Goal: Task Accomplishment & Management: Complete application form

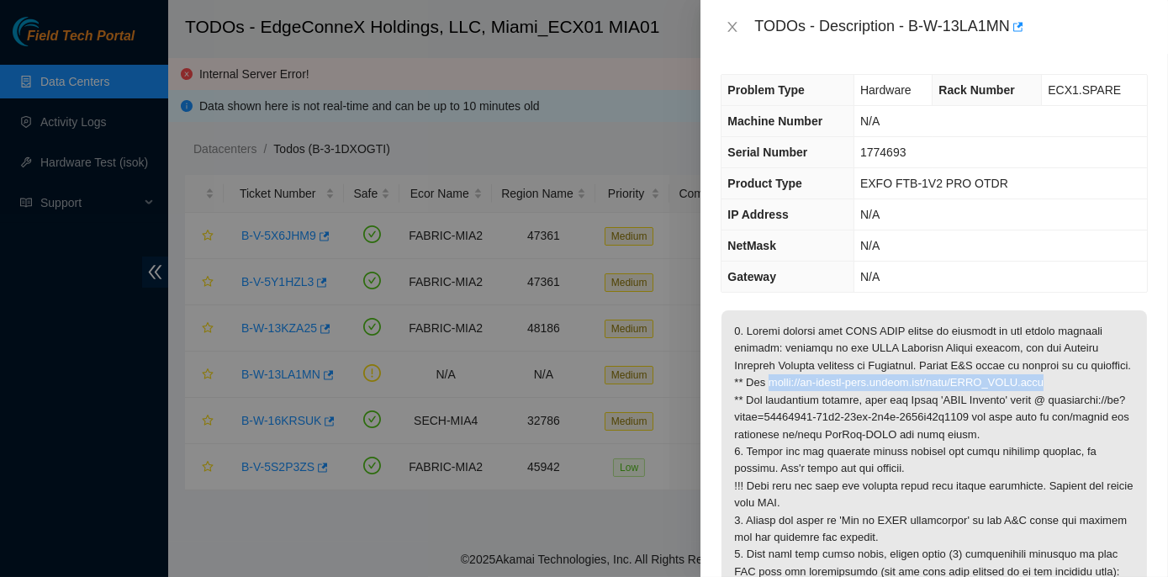
scroll to position [76, 0]
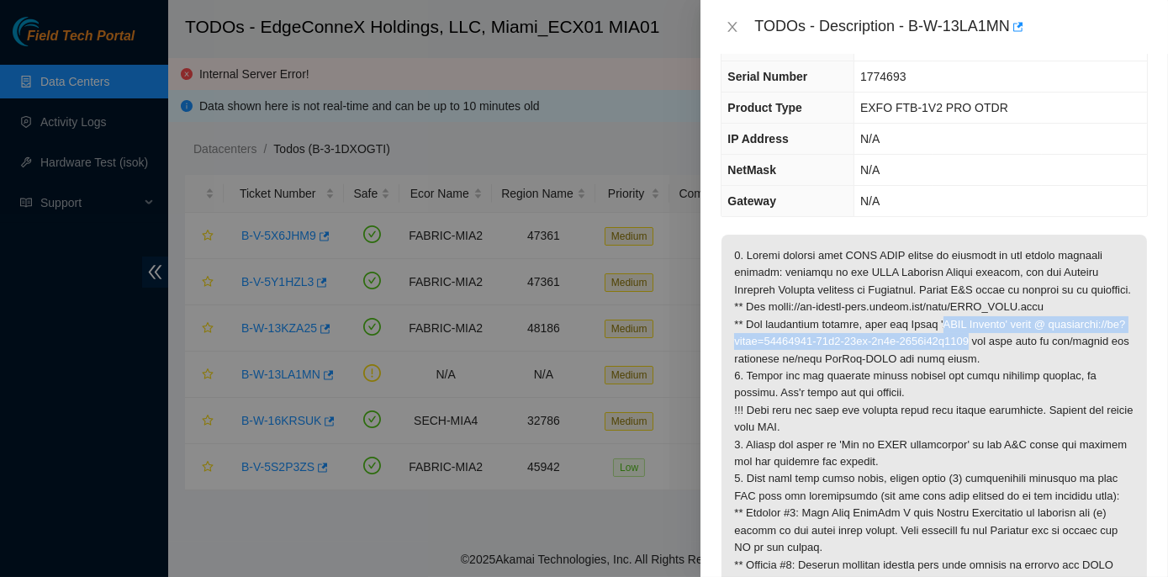
drag, startPoint x: 938, startPoint y: 338, endPoint x: 1058, endPoint y: 354, distance: 121.3
click at [1058, 354] on p at bounding box center [935, 479] width 426 height 489
copy p "OTDR Support' space @ webexteams://im?space=03641500-33e6-11ef-8c2b-1588d59f5000"
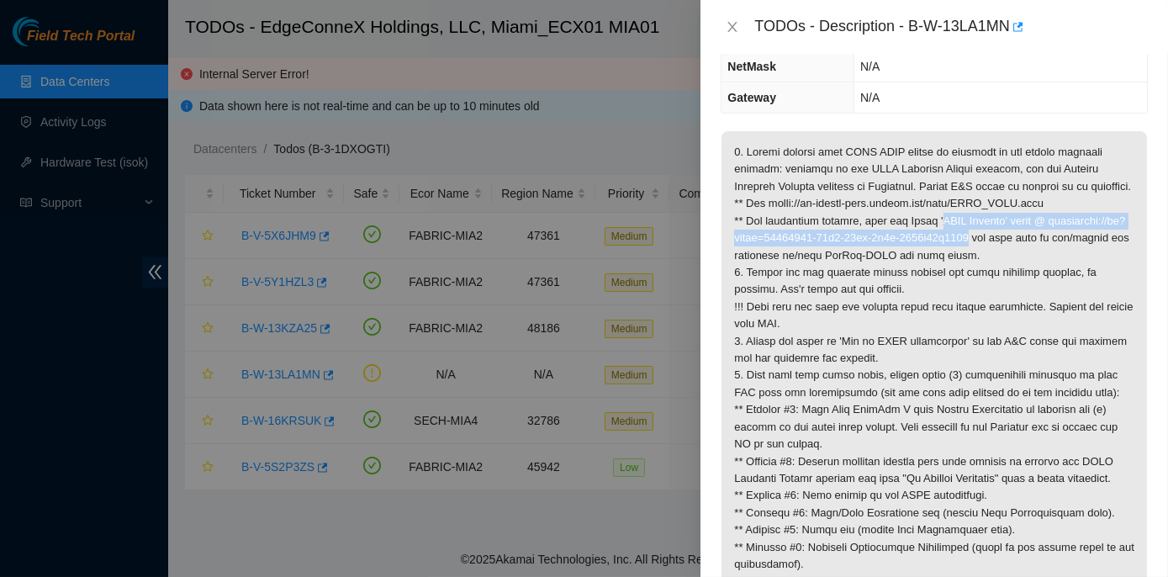
scroll to position [0, 0]
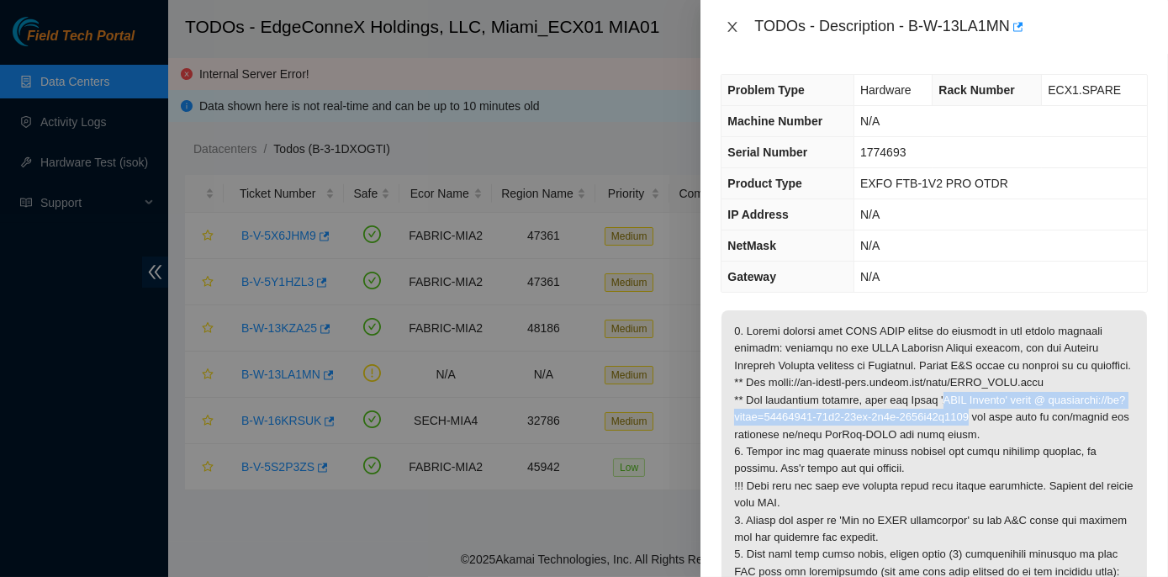
click at [730, 28] on icon "close" at bounding box center [732, 26] width 13 height 13
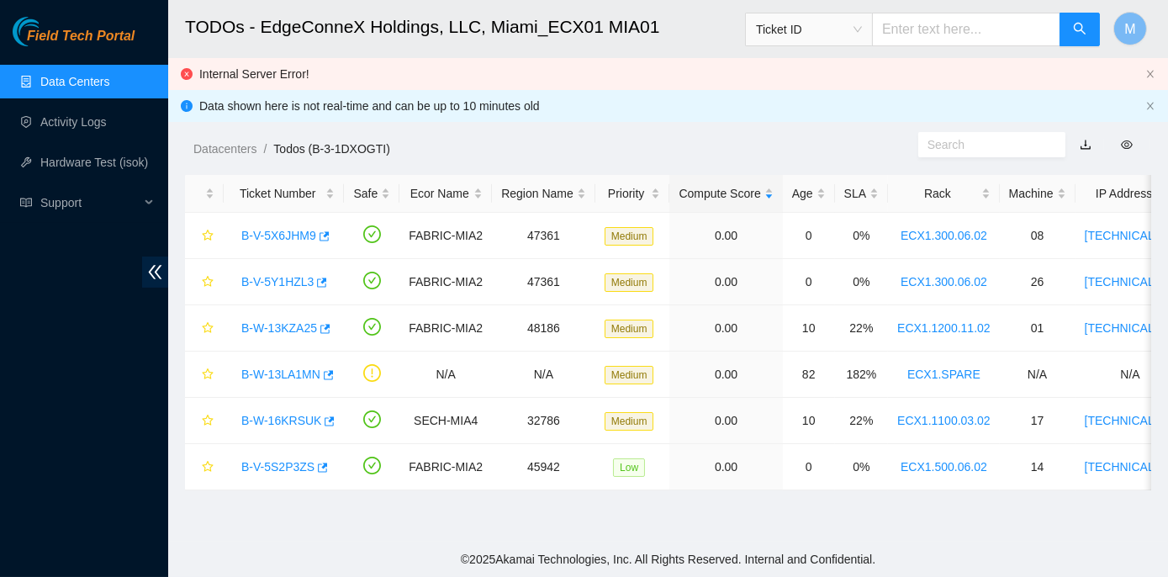
click at [81, 85] on link "Data Centers" at bounding box center [74, 81] width 69 height 13
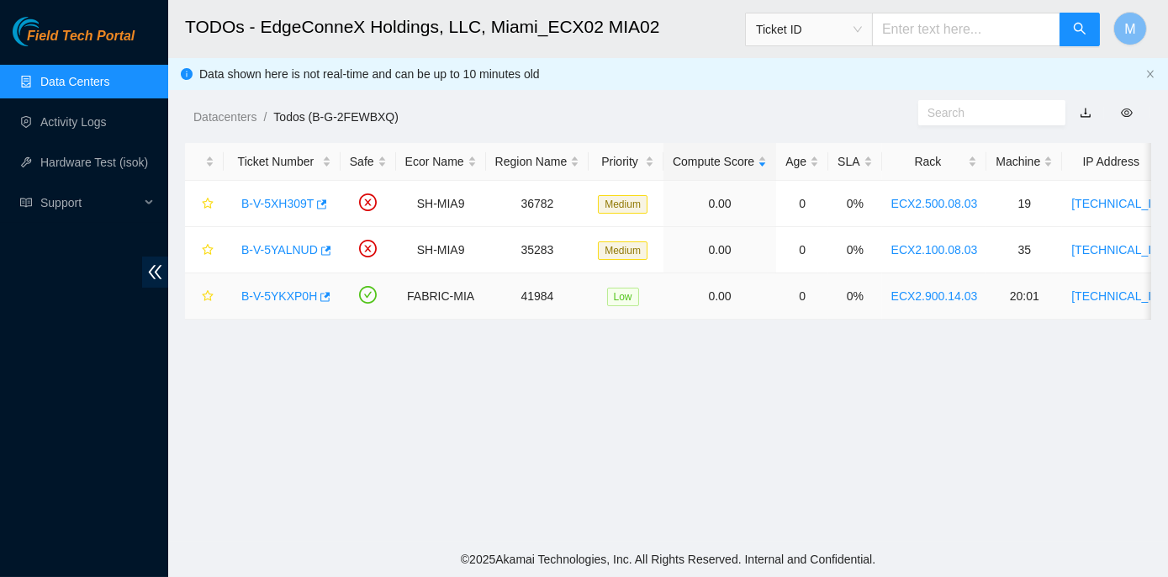
scroll to position [382, 0]
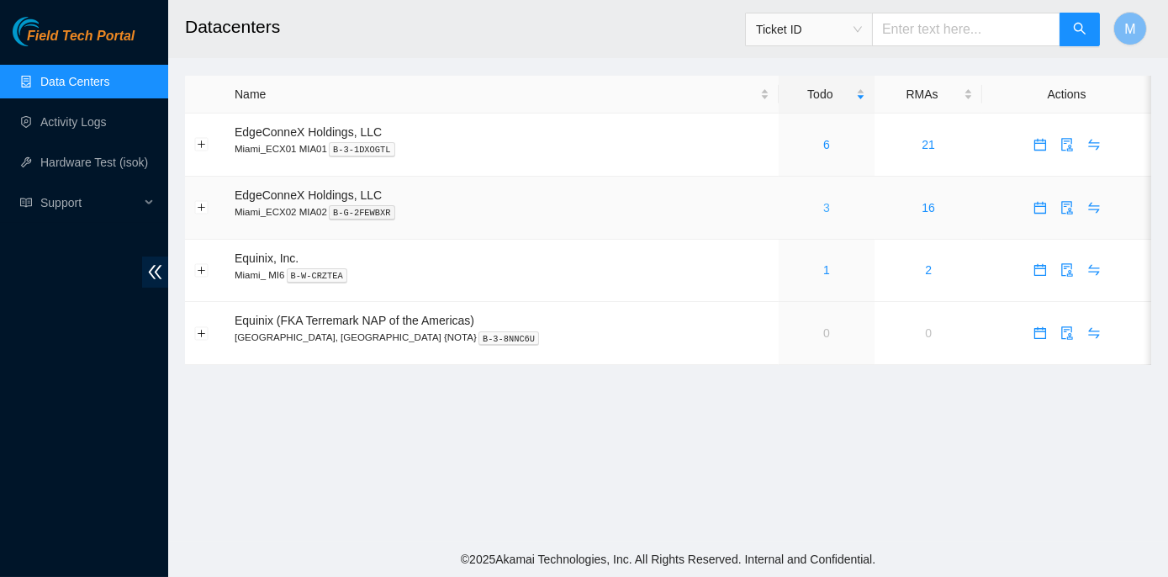
click at [823, 206] on link "3" at bounding box center [826, 207] width 7 height 13
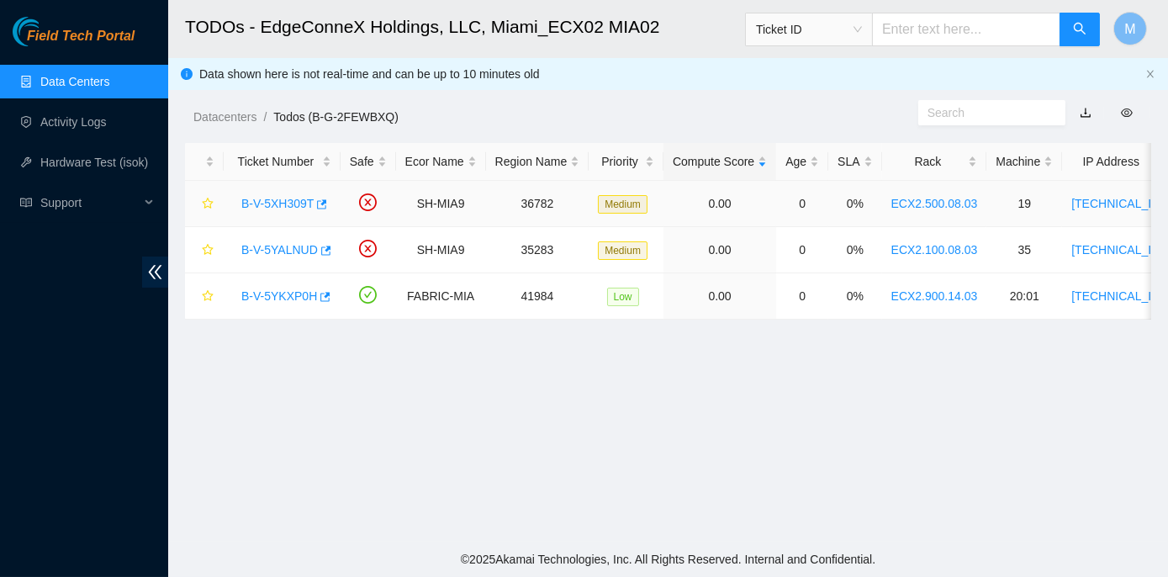
click at [301, 201] on link "B-V-5XH309T" at bounding box center [277, 203] width 72 height 13
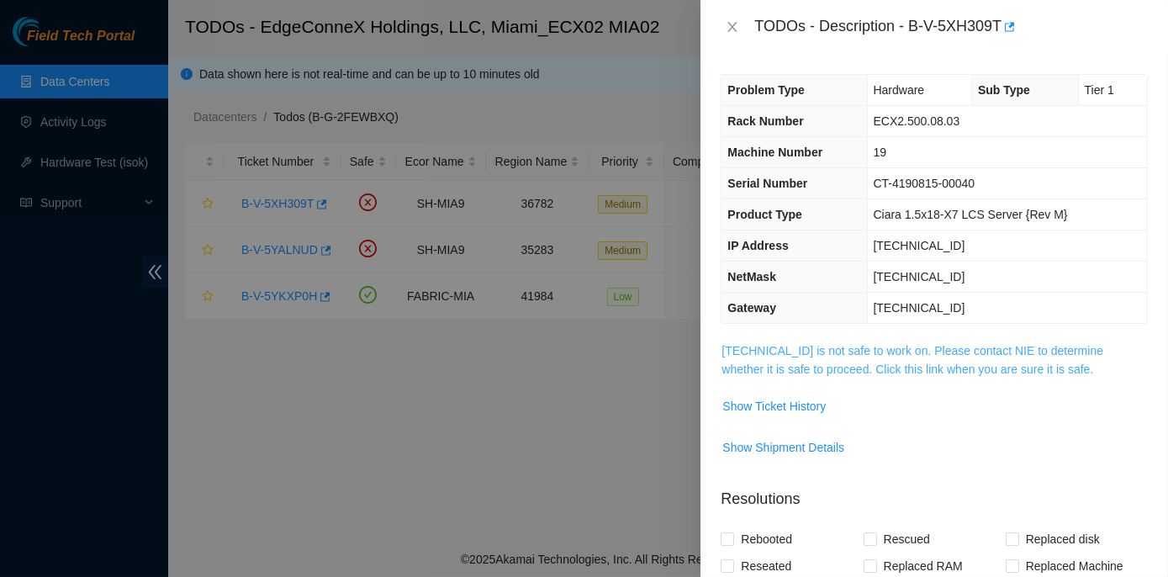
click at [842, 347] on link "23.211.106.184 is not safe to work on. Please contact NIE to determine whether …" at bounding box center [913, 360] width 382 height 32
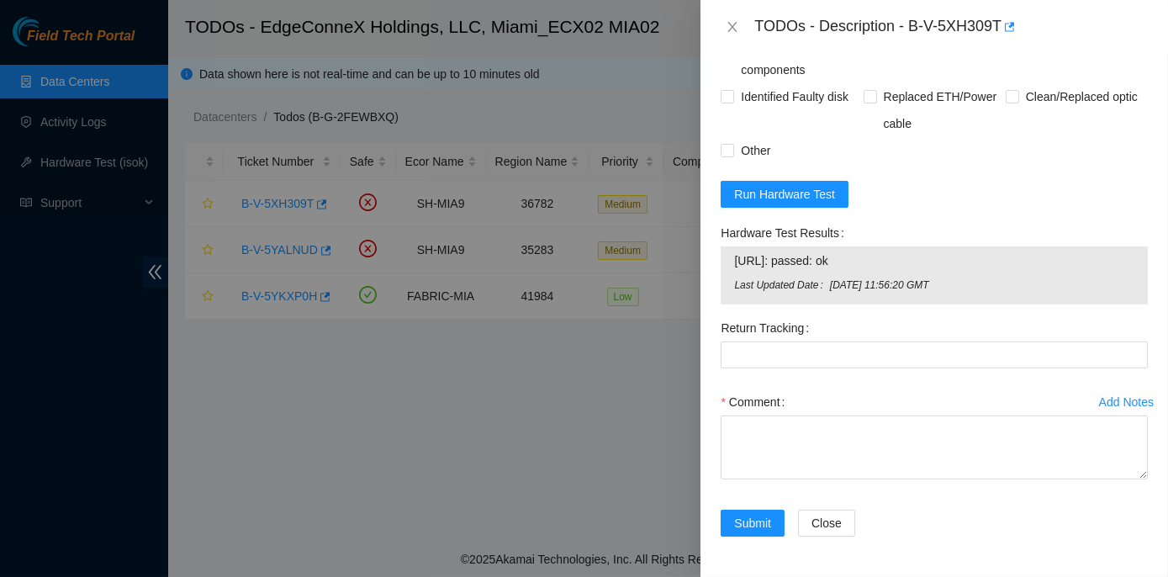
scroll to position [1309, 0]
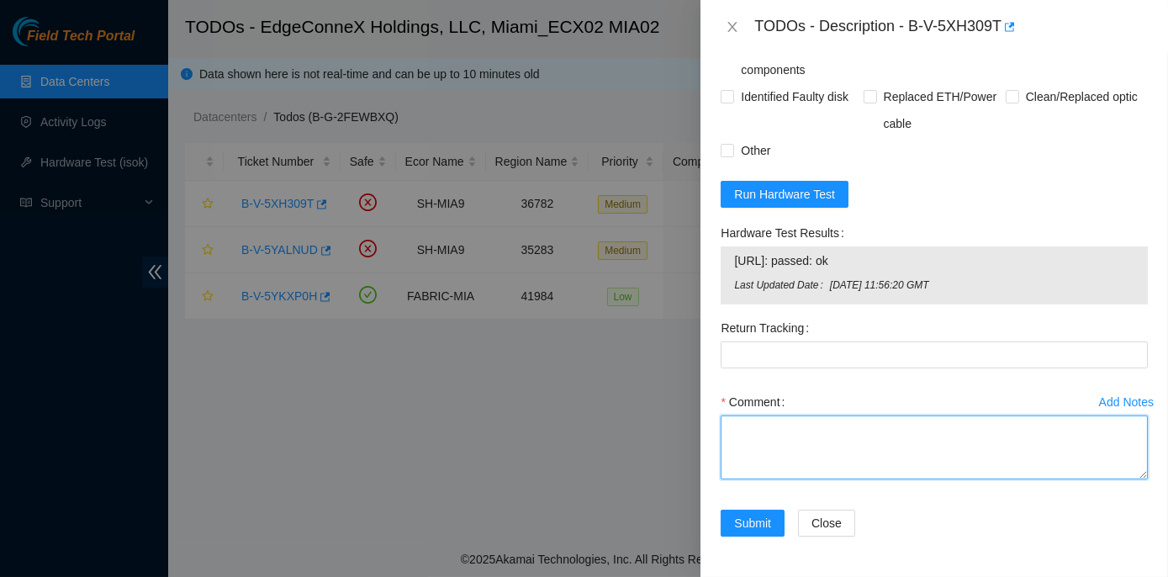
click at [735, 433] on textarea "Comment" at bounding box center [934, 447] width 427 height 64
paste textarea "Rack No: ECX2.500.08.03 Machine No: 19 IP: 23.211.106.184 Machine Serial No: CT…"
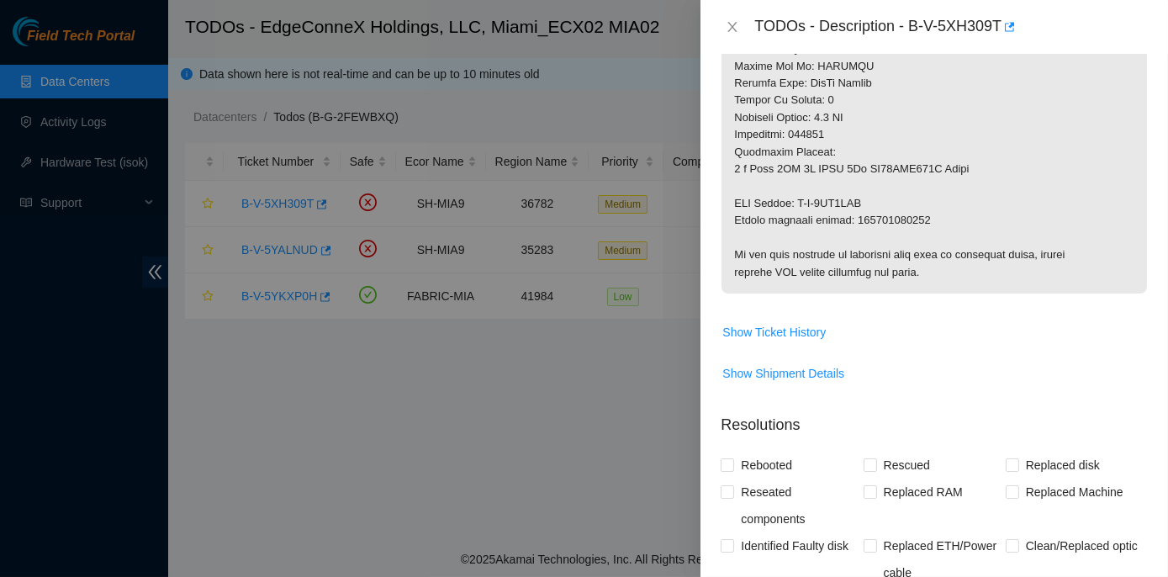
scroll to position [774, 0]
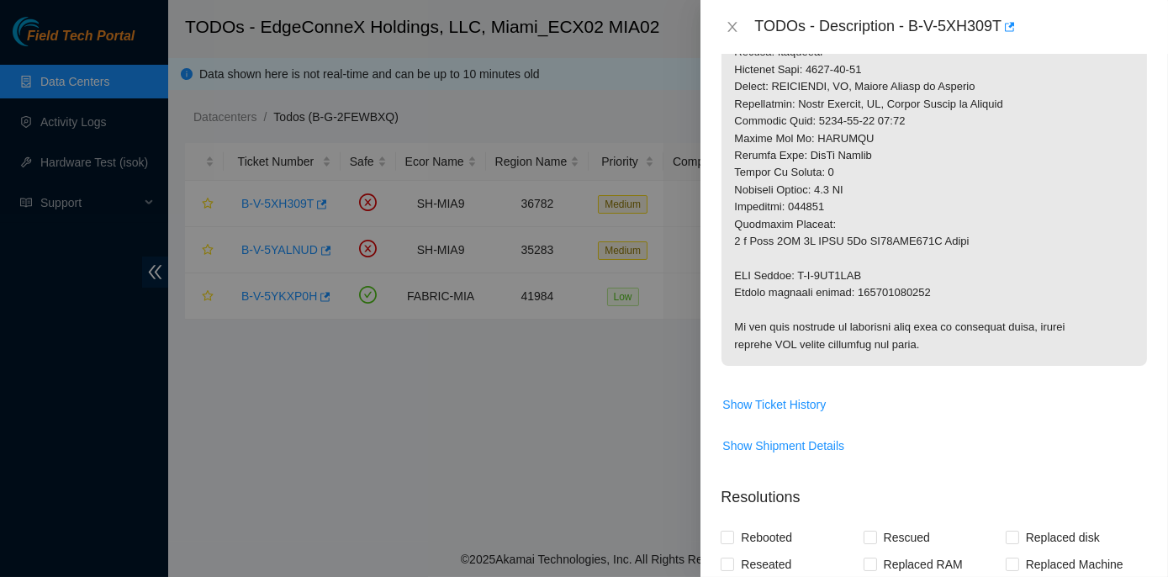
type textarea "Rack No: ECX2.500.08.03 Machine No: 19 IP: 23.211.106.184 Machine Serial No: CT…"
drag, startPoint x: 854, startPoint y: 288, endPoint x: 922, endPoint y: 296, distance: 68.5
copy p "463470064633"
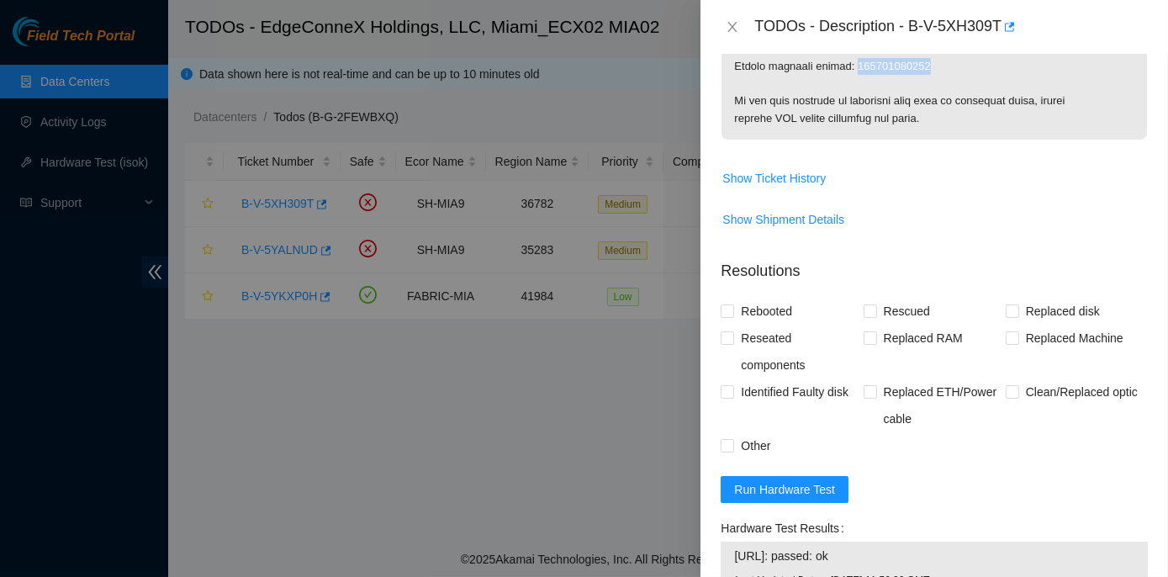
scroll to position [1309, 0]
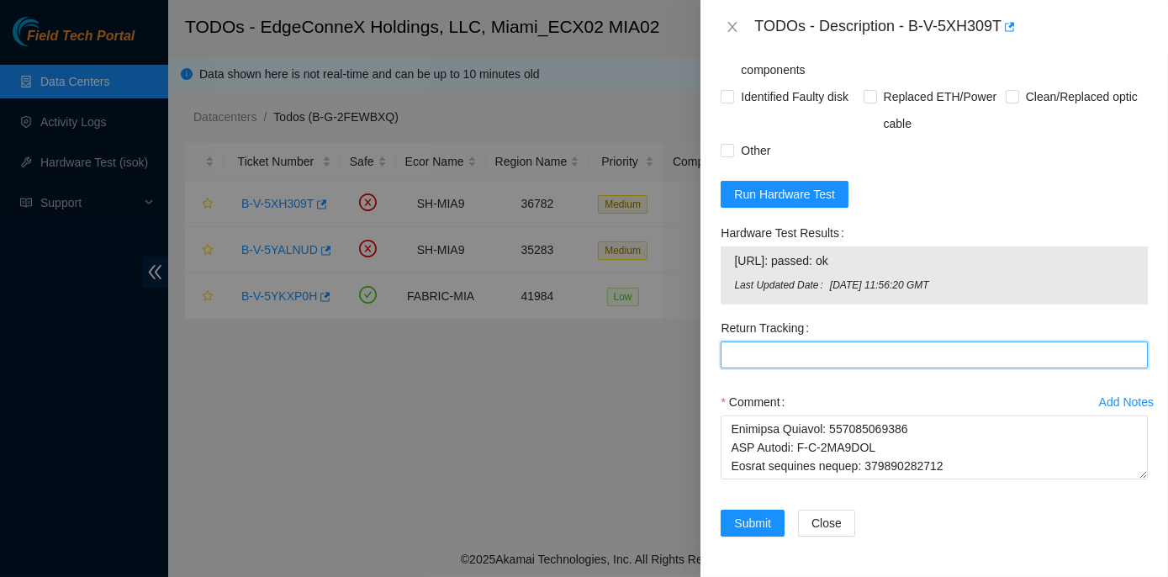
click at [752, 347] on Tracking "Return Tracking" at bounding box center [934, 354] width 427 height 27
paste Tracking "463470064633"
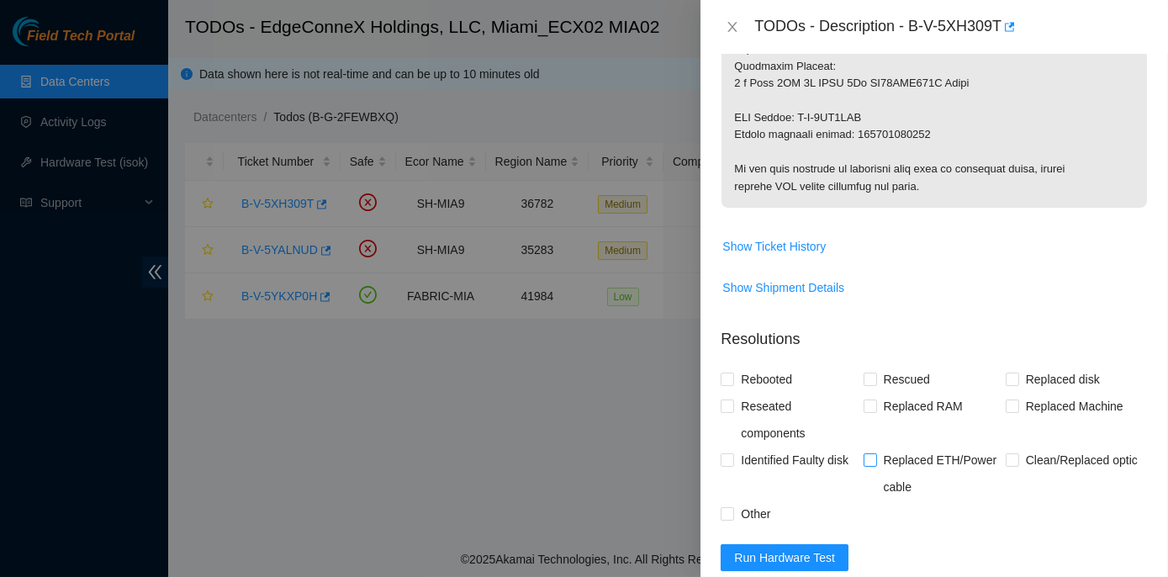
scroll to position [850, 0]
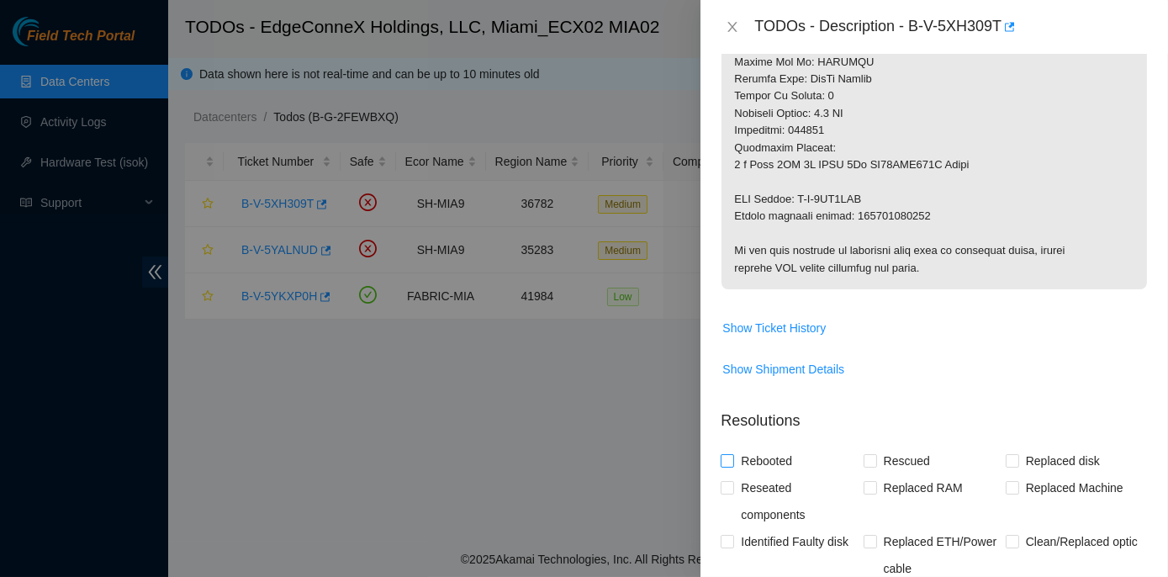
type Tracking "463470064633"
click at [727, 466] on input "Rebooted" at bounding box center [727, 460] width 12 height 12
checkbox input "true"
click at [1008, 466] on input "Replaced disk" at bounding box center [1012, 460] width 12 height 12
checkbox input "true"
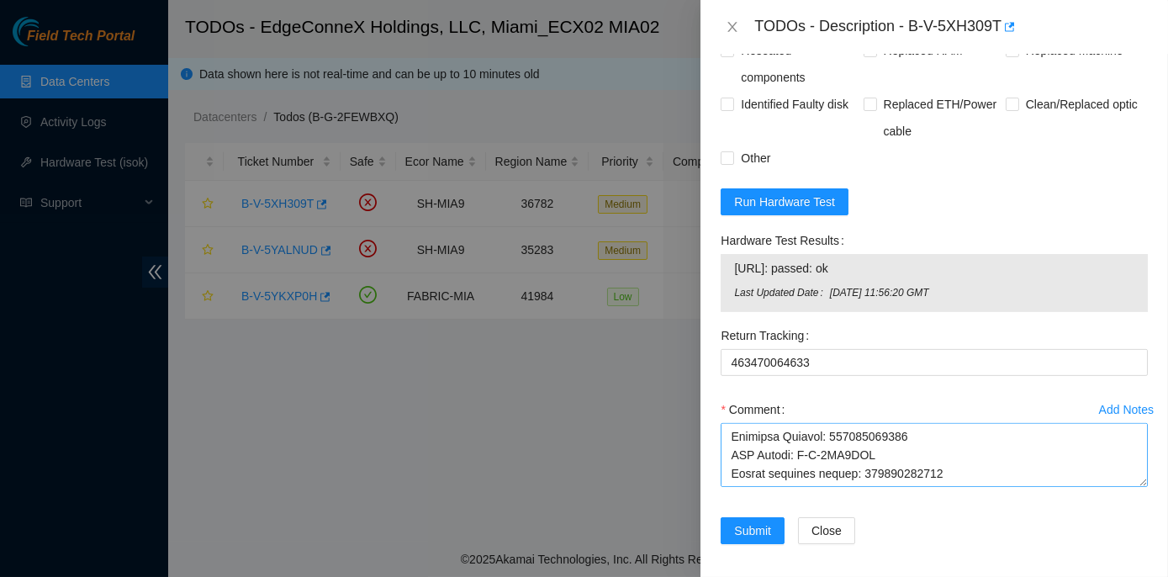
scroll to position [1309, 0]
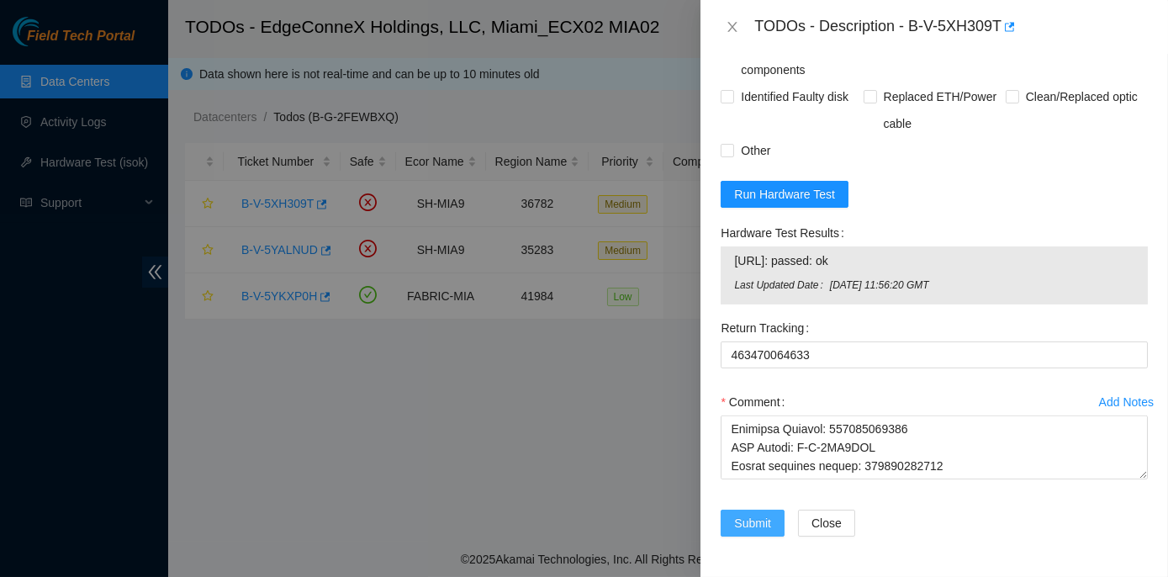
click at [759, 520] on span "Submit" at bounding box center [752, 523] width 37 height 19
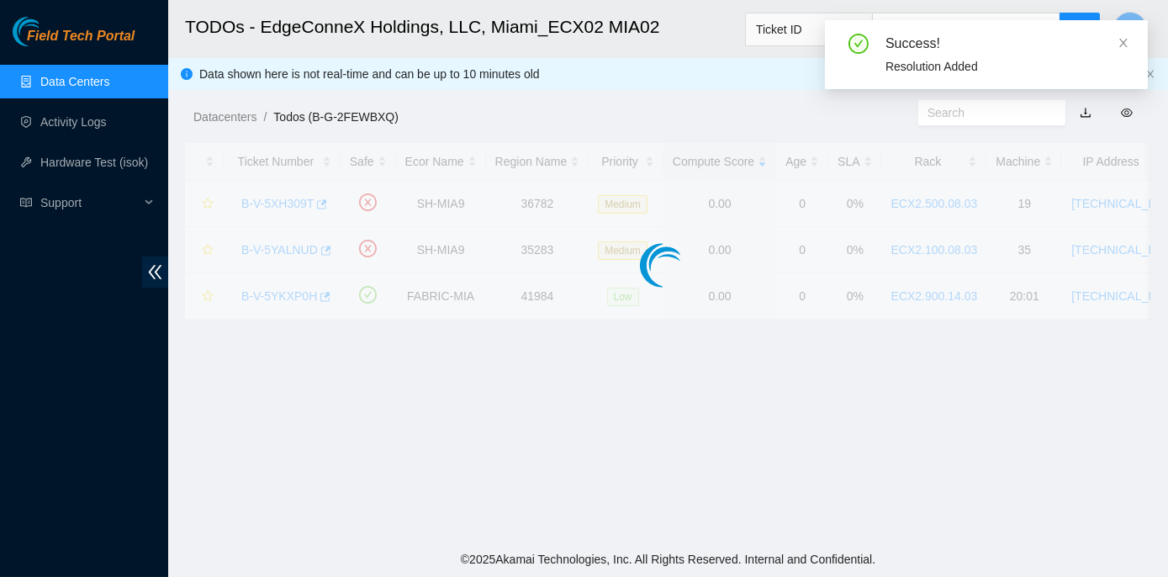
scroll to position [468, 0]
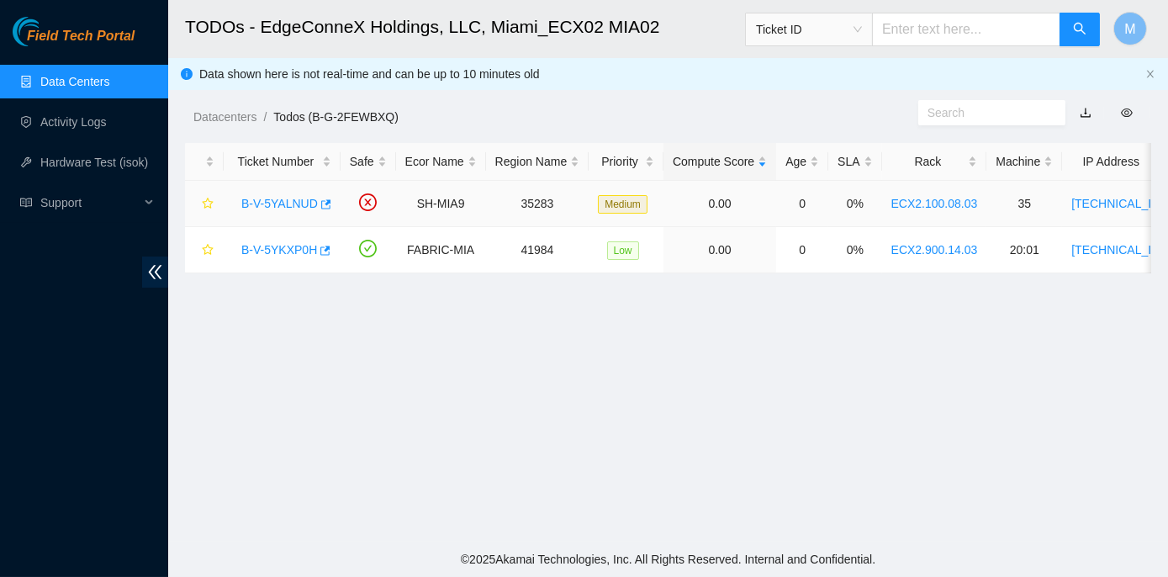
click at [269, 201] on link "B-V-5YALNUD" at bounding box center [279, 203] width 77 height 13
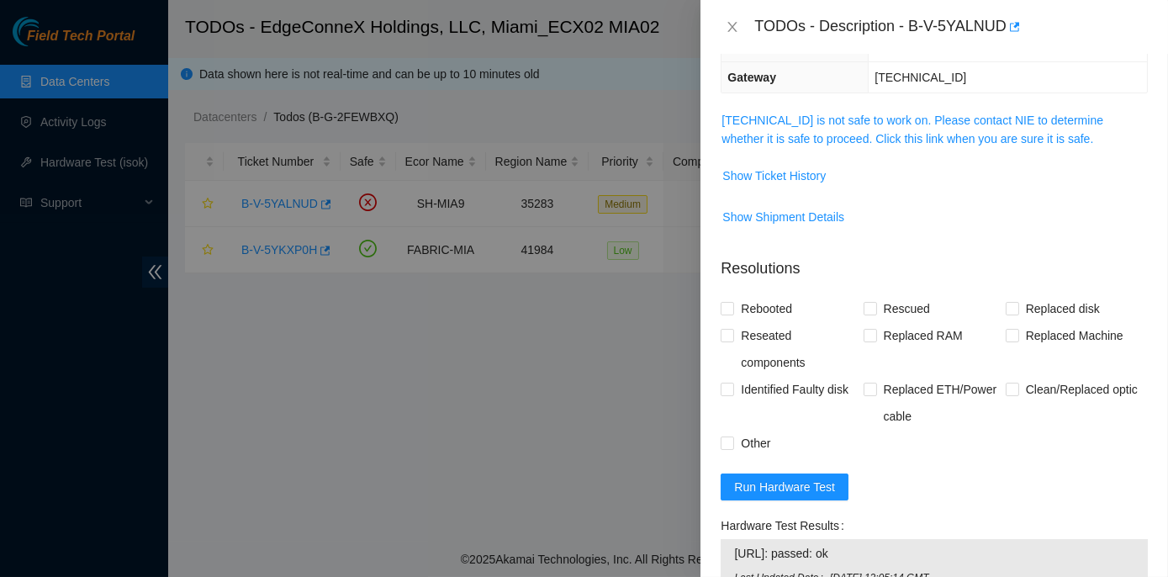
scroll to position [214, 0]
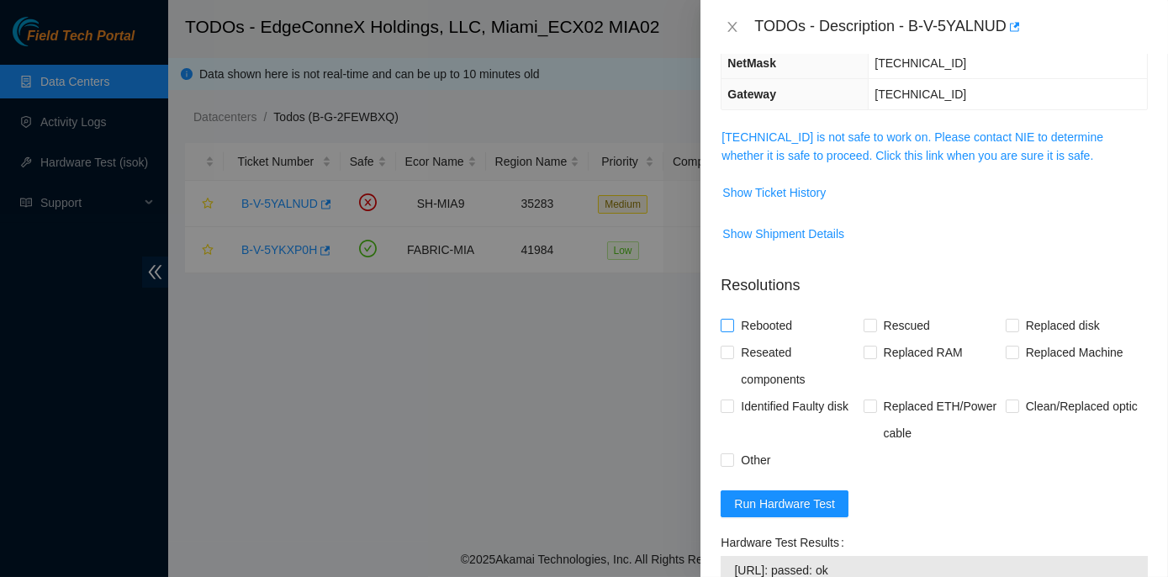
drag, startPoint x: 725, startPoint y: 324, endPoint x: 738, endPoint y: 330, distance: 13.9
click at [728, 325] on input "Rebooted" at bounding box center [727, 325] width 12 height 12
checkbox input "true"
click at [1009, 322] on input "Replaced disk" at bounding box center [1012, 325] width 12 height 12
checkbox input "true"
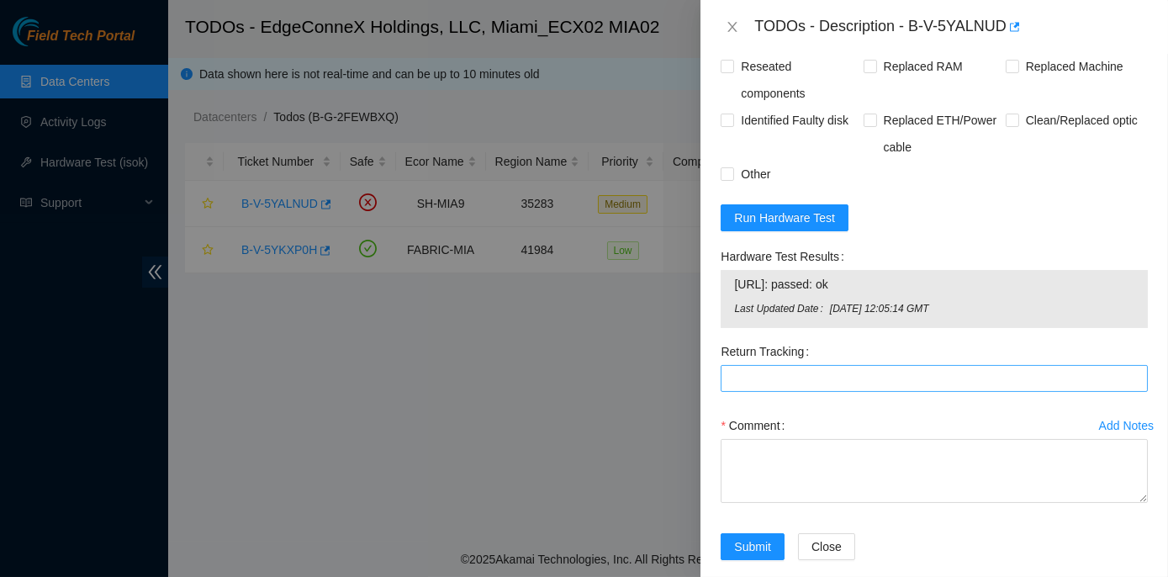
scroll to position [520, 0]
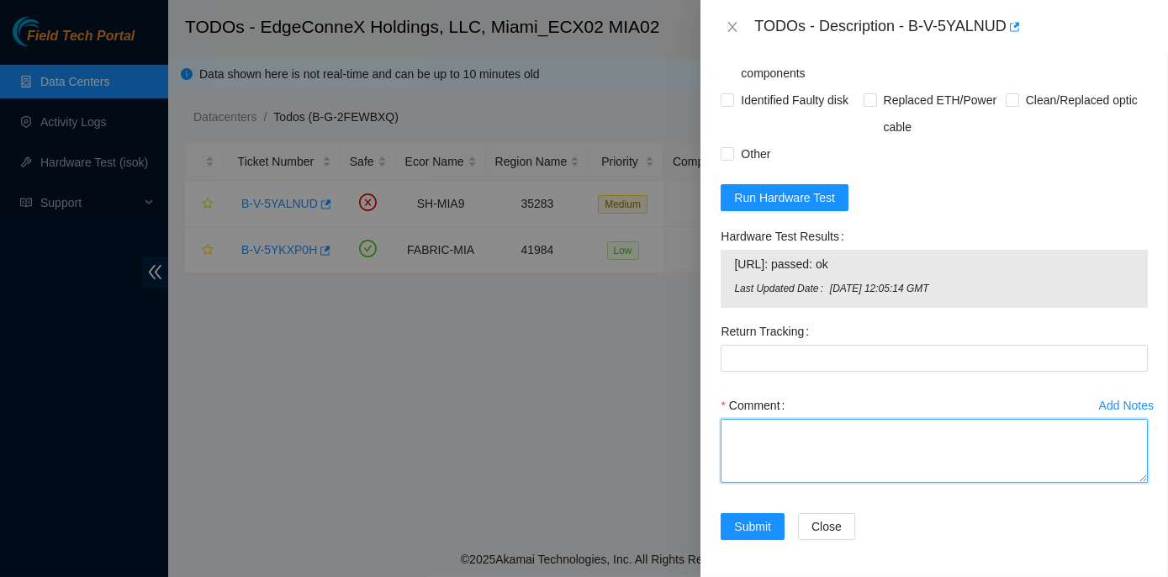
click at [740, 425] on textarea "Comment" at bounding box center [934, 451] width 427 height 64
paste textarea "Rack No: ECX2.100.08.03 Machine No: 35 IP Address: 104.125.83.166 Machine Seria…"
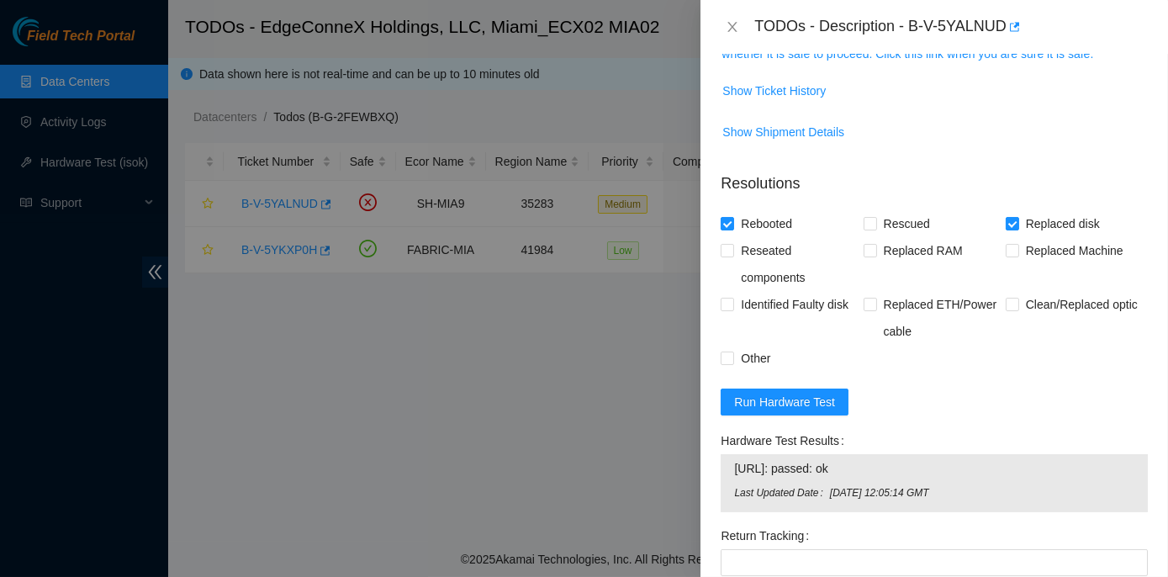
scroll to position [291, 0]
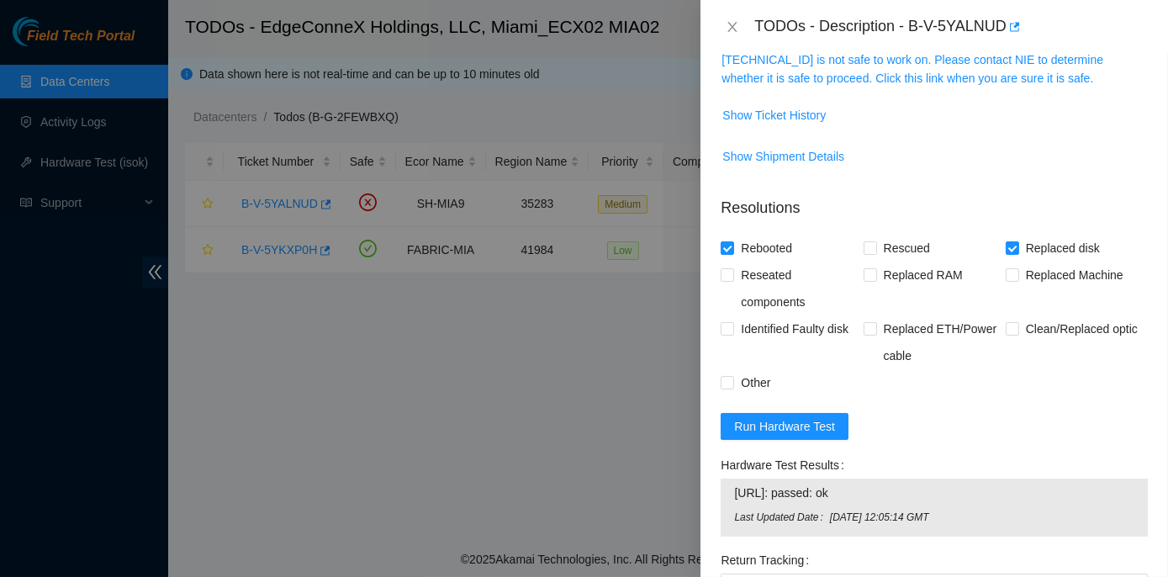
type textarea "Rack No: ECX2.100.08.03 Machine No: 35 IP Address: 104.125.83.166 Machine Seria…"
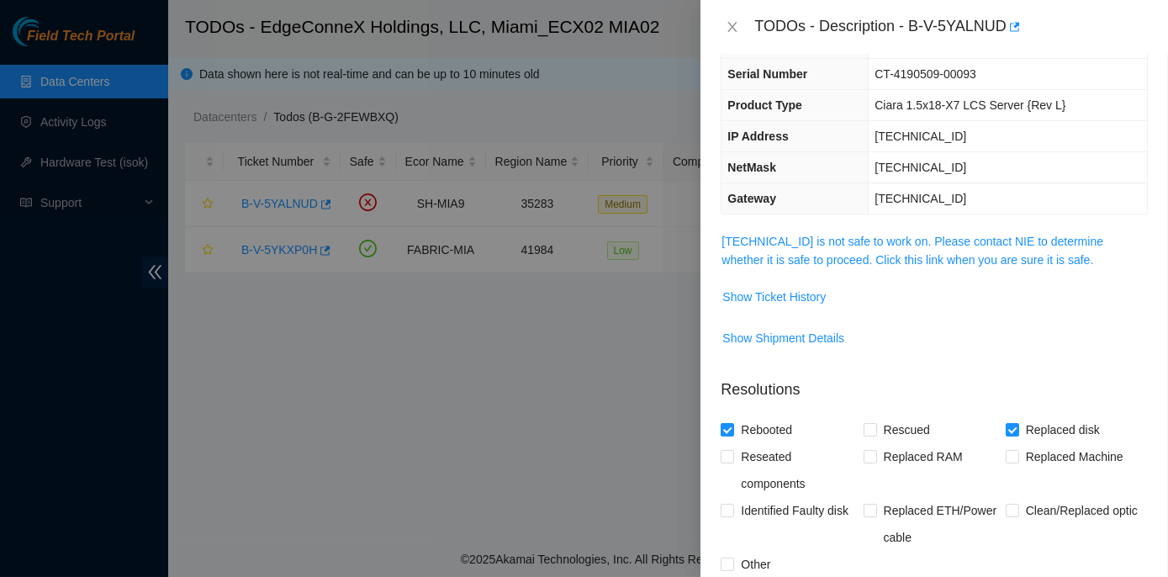
scroll to position [0, 0]
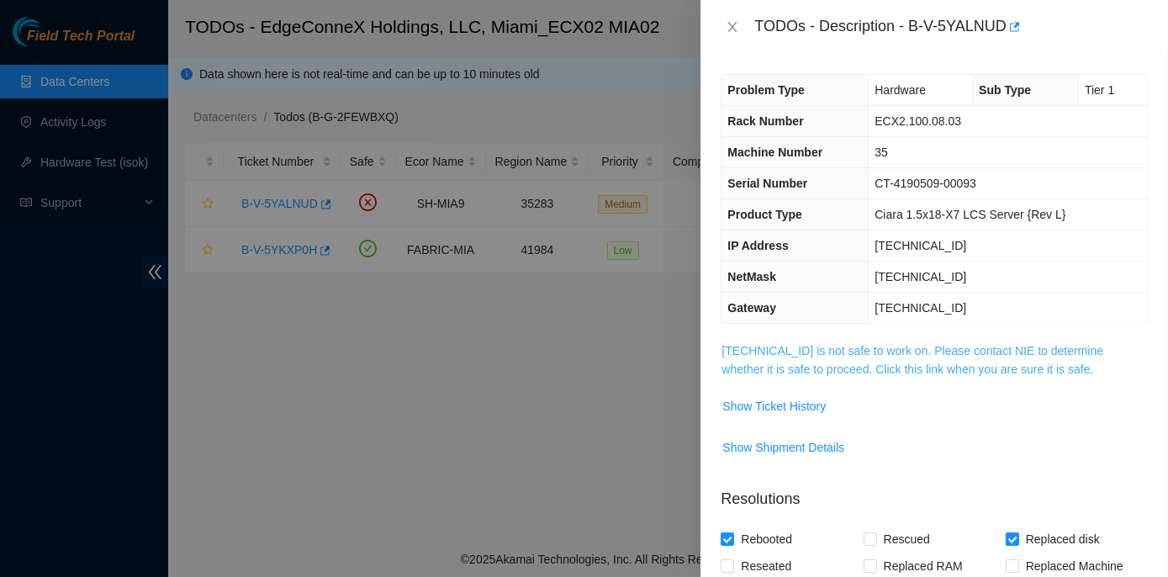
click at [875, 348] on link "104.125.83.166 is not safe to work on. Please contact NIE to determine whether …" at bounding box center [913, 360] width 382 height 32
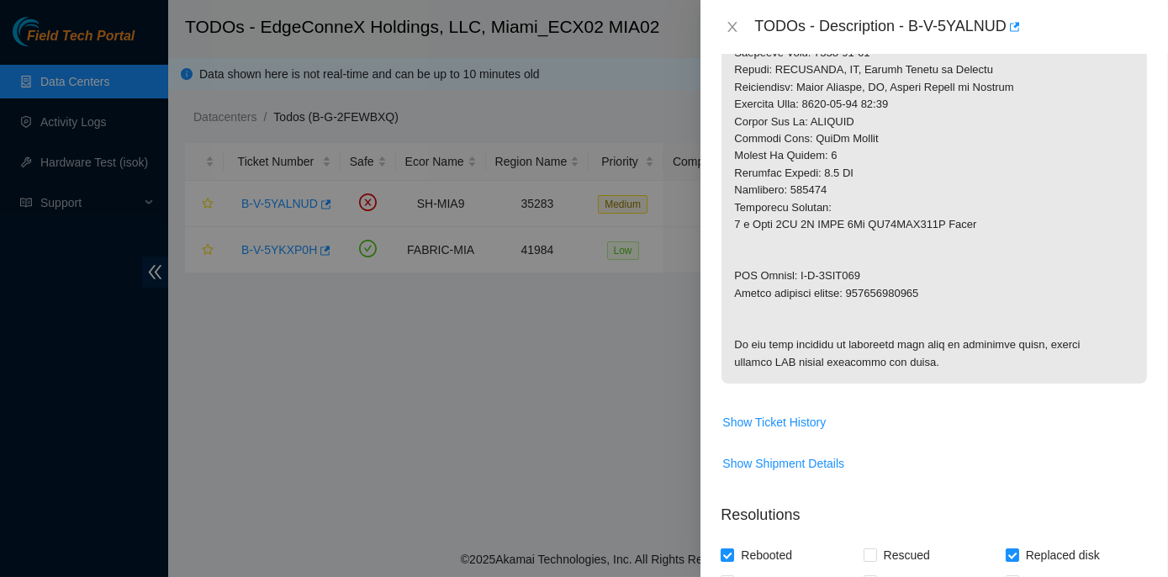
scroll to position [917, 0]
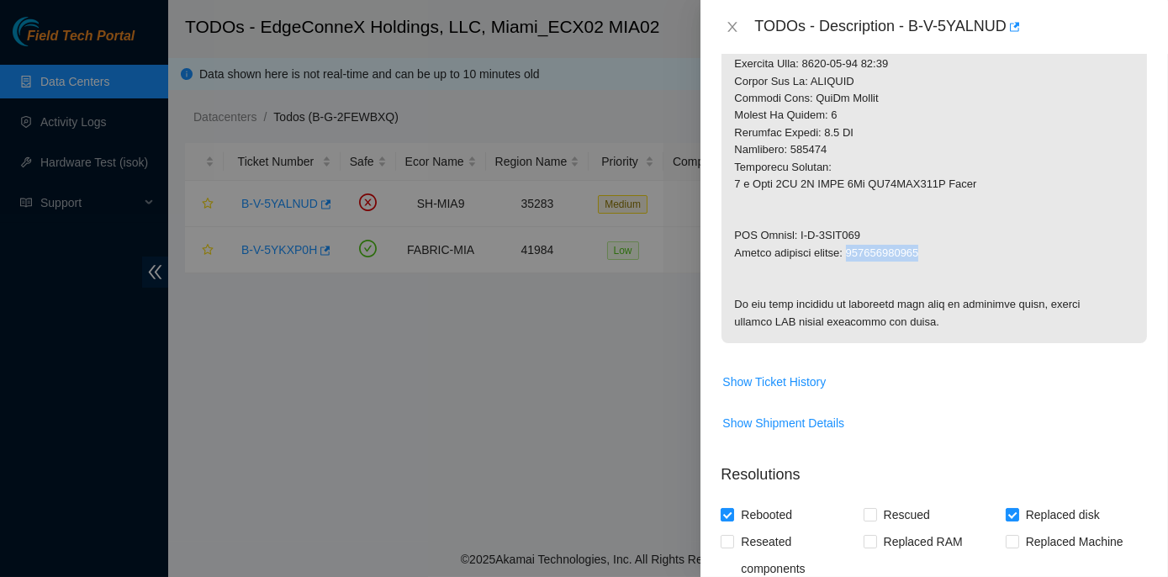
drag, startPoint x: 854, startPoint y: 251, endPoint x: 941, endPoint y: 255, distance: 86.7
copy p "463470066316"
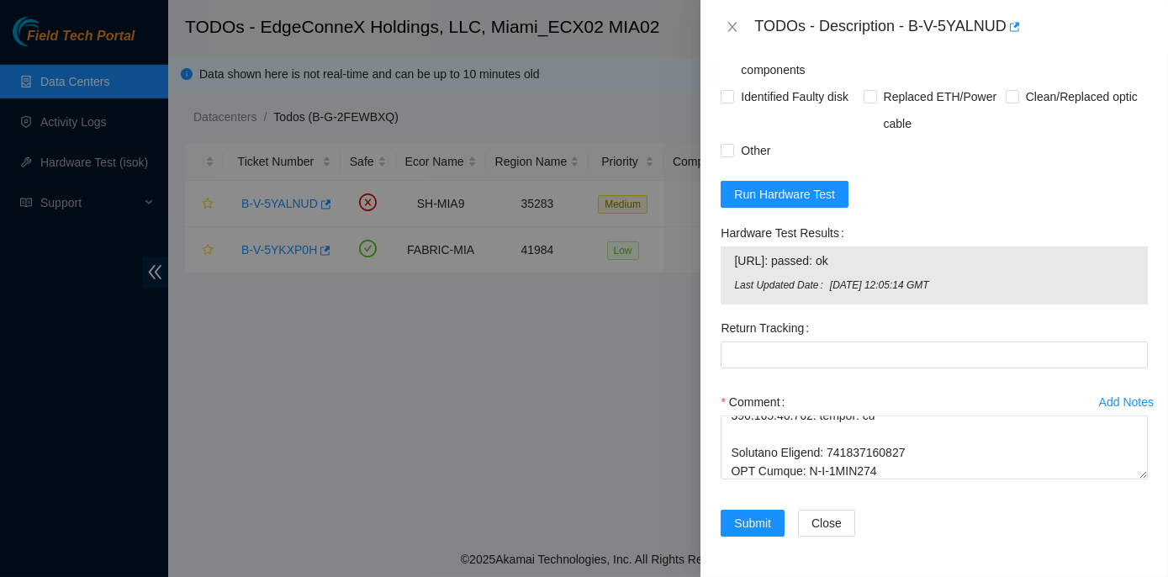
scroll to position [1498, 0]
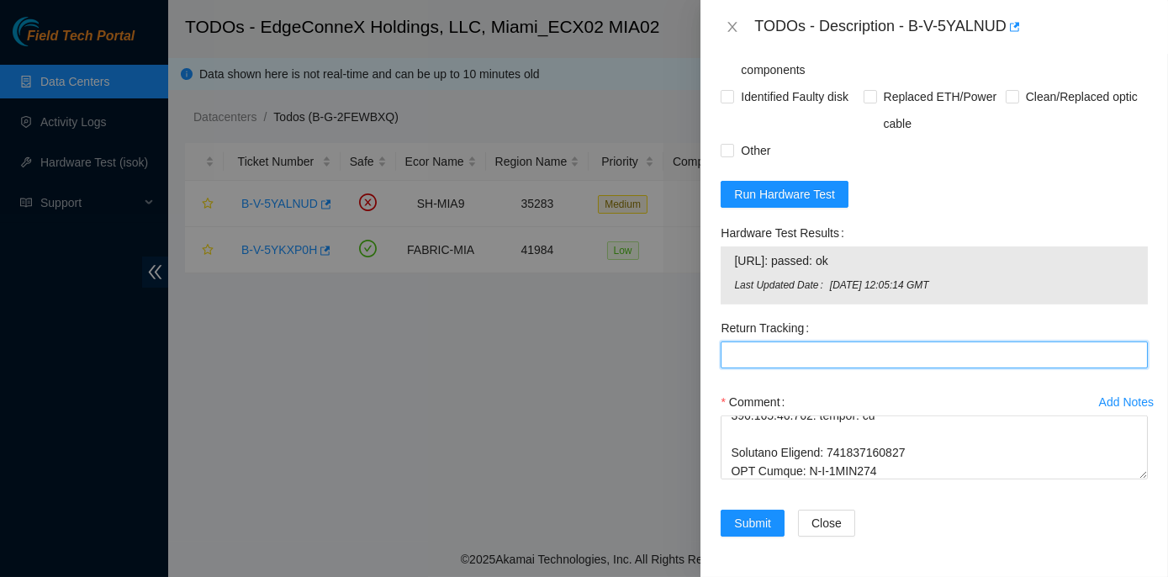
click at [739, 357] on Tracking "Return Tracking" at bounding box center [934, 354] width 427 height 27
paste Tracking "463470066316"
type Tracking "463470066316"
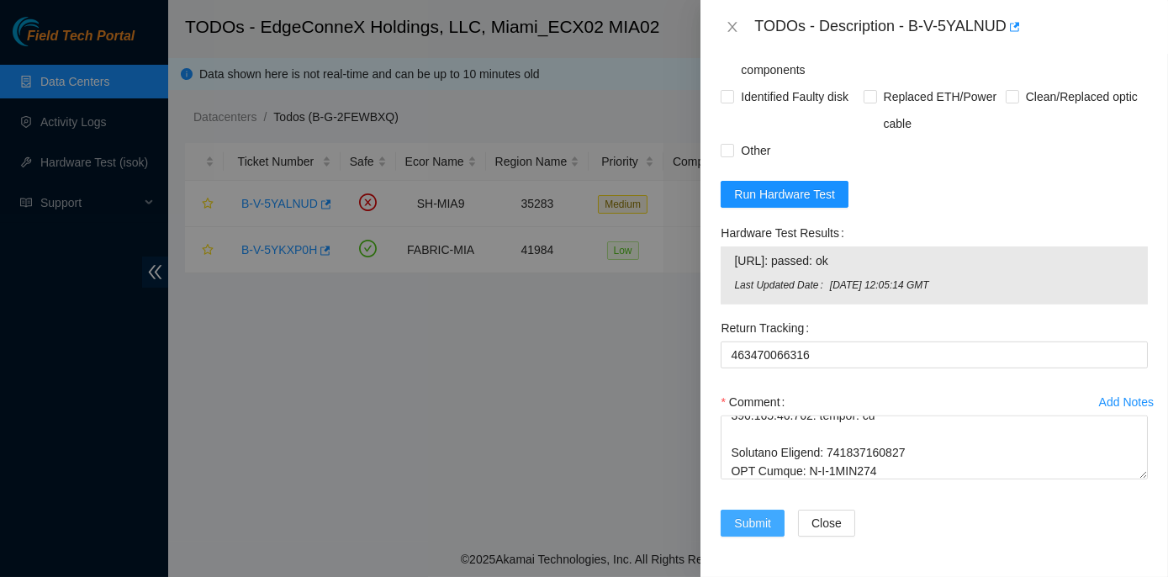
click at [759, 522] on span "Submit" at bounding box center [752, 523] width 37 height 19
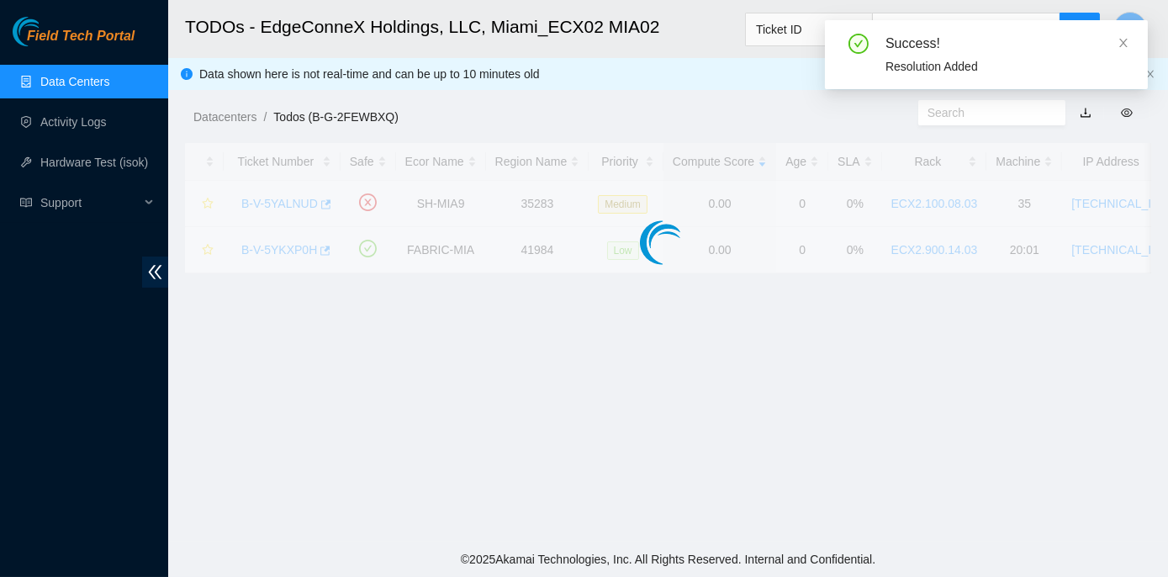
scroll to position [468, 0]
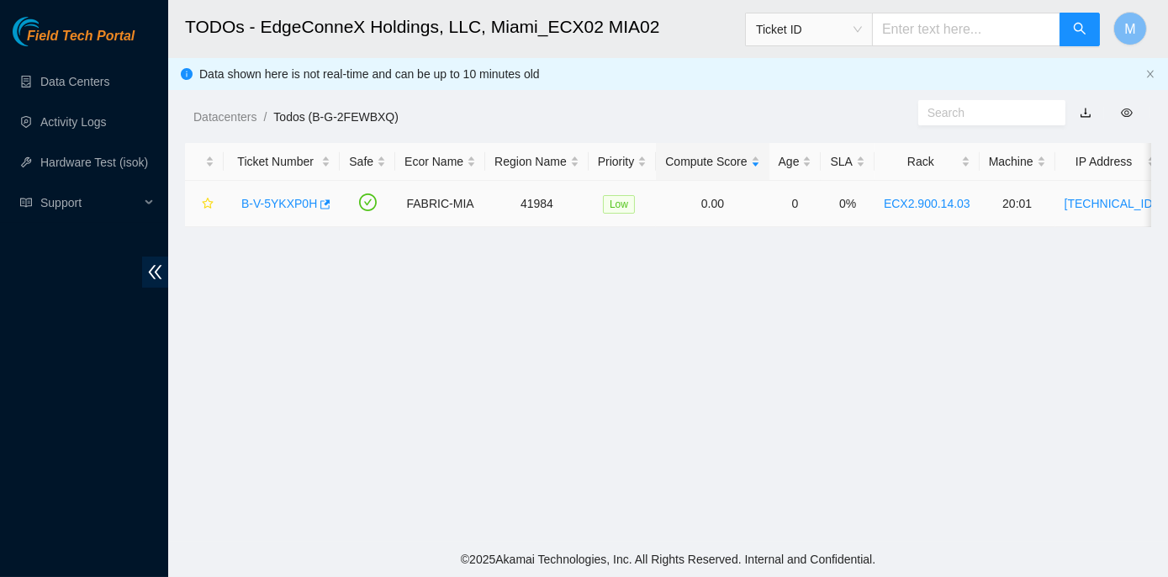
click at [260, 204] on link "B-V-5YKXP0H" at bounding box center [279, 203] width 76 height 13
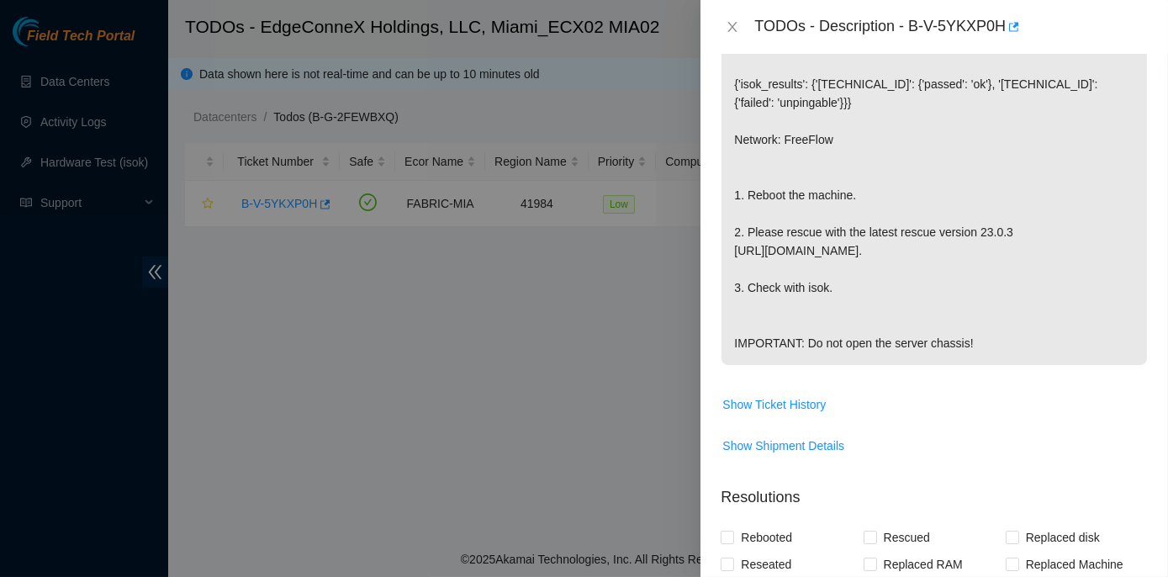
scroll to position [382, 0]
